Goal: Task Accomplishment & Management: Complete application form

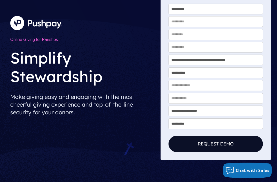
scroll to position [56, 0]
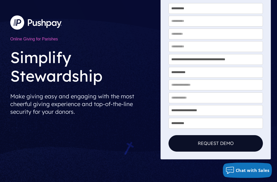
click at [14, 152] on div "Online Giving for Parishes Simplify Stewardship Make giving easy and engaging w…" at bounding box center [83, 65] width 155 height 187
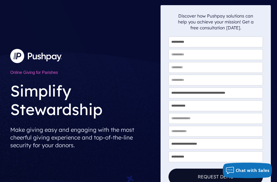
scroll to position [0, 0]
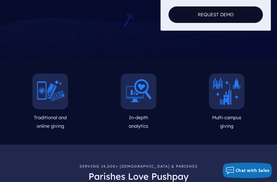
scroll to position [186, 0]
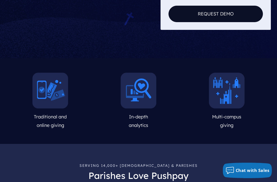
click at [48, 95] on img at bounding box center [50, 90] width 36 height 36
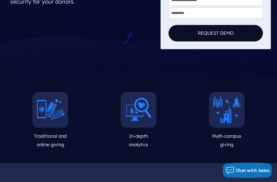
scroll to position [166, 0]
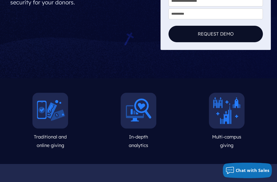
click at [225, 119] on img at bounding box center [227, 110] width 36 height 36
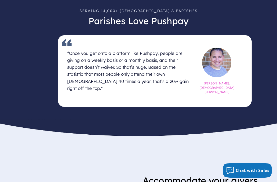
scroll to position [339, 0]
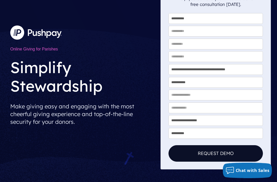
scroll to position [45, 0]
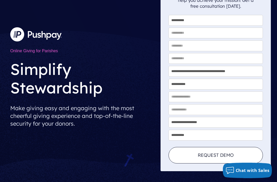
click at [243, 156] on button "Request Demo" at bounding box center [216, 155] width 95 height 16
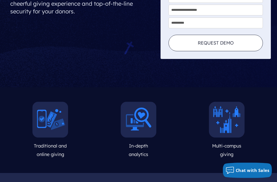
scroll to position [157, 0]
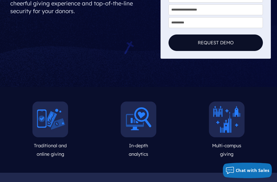
click at [44, 147] on h5 "Traditional and online giving" at bounding box center [50, 149] width 80 height 21
click at [46, 145] on span "Traditional and online giving" at bounding box center [50, 149] width 33 height 14
click at [49, 116] on img at bounding box center [50, 119] width 36 height 36
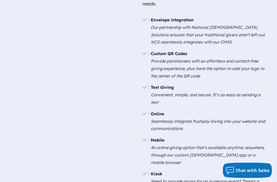
scroll to position [545, 0]
click at [155, 108] on li "Online Seamlessly integrate Pushpay Giving into your website and communications" at bounding box center [205, 121] width 124 height 26
click at [153, 111] on b "Online" at bounding box center [157, 113] width 13 height 5
click at [144, 112] on polygon at bounding box center [145, 113] width 4 height 3
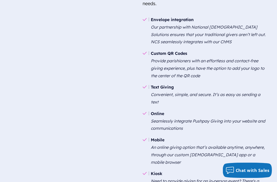
click at [158, 118] on em "Seamlessly integrate Pushpay Giving into your website and communications" at bounding box center [208, 124] width 115 height 13
click at [157, 118] on em "Seamlessly integrate Pushpay Giving into your website and communications" at bounding box center [208, 124] width 115 height 13
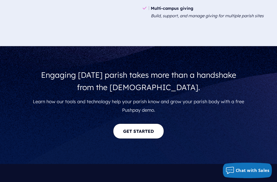
scroll to position [1099, 0]
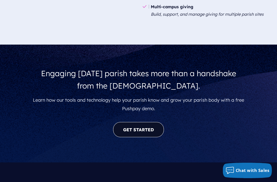
click at [135, 122] on link "GET STARTED" at bounding box center [138, 129] width 51 height 15
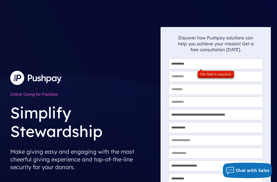
scroll to position [0, 0]
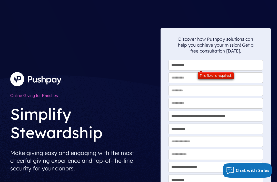
click at [239, 67] on select "**********" at bounding box center [216, 65] width 95 height 11
select select "***"
click at [175, 74] on input "* First Name:" at bounding box center [216, 77] width 95 height 11
type input "*******"
click at [176, 89] on input "* Last Name:" at bounding box center [216, 90] width 95 height 11
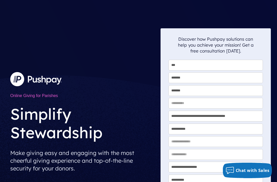
click at [251, 154] on input "* Phone Number" at bounding box center [216, 154] width 95 height 11
click at [192, 95] on input "*******" at bounding box center [216, 90] width 95 height 11
click at [199, 95] on input "*******" at bounding box center [216, 90] width 95 height 11
type input "*"
type input "*******"
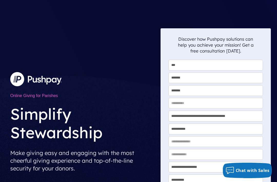
click at [169, 104] on input "* Work Email" at bounding box center [216, 103] width 95 height 11
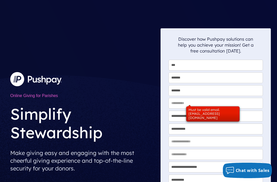
type input "*"
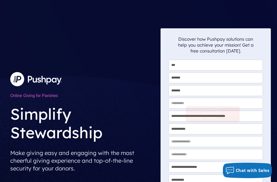
type input "**********"
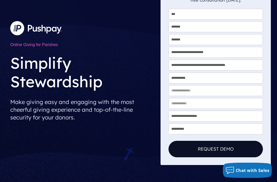
scroll to position [51, 0]
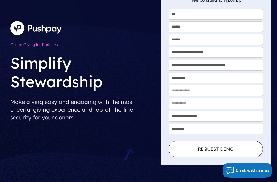
click at [239, 146] on button "Request Demo" at bounding box center [216, 148] width 95 height 16
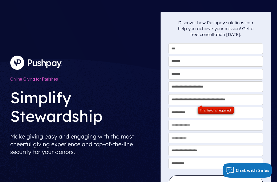
scroll to position [17, 0]
